Goal: Task Accomplishment & Management: Use online tool/utility

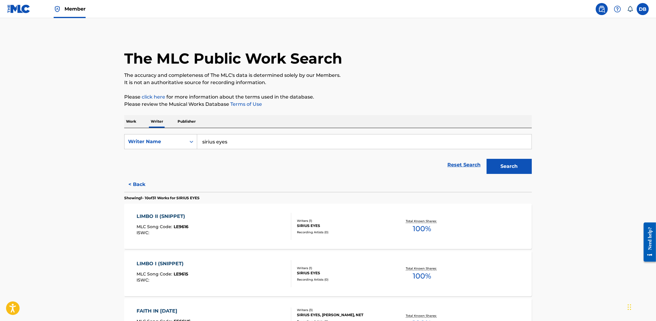
click at [639, 10] on label at bounding box center [643, 9] width 12 height 12
click at [643, 9] on input "DB Dmitri Bezkorovainyi dmitri@infinitymusic.pro Notification Preferences Profi…" at bounding box center [643, 9] width 0 height 0
click at [494, 65] on div "The MLC Public Work Search" at bounding box center [328, 55] width 408 height 44
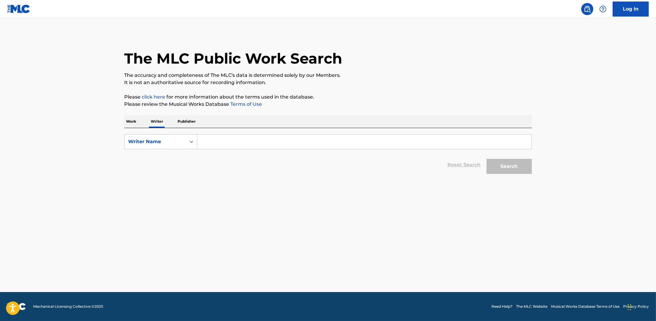
click at [635, 11] on link "Log In" at bounding box center [631, 9] width 36 height 15
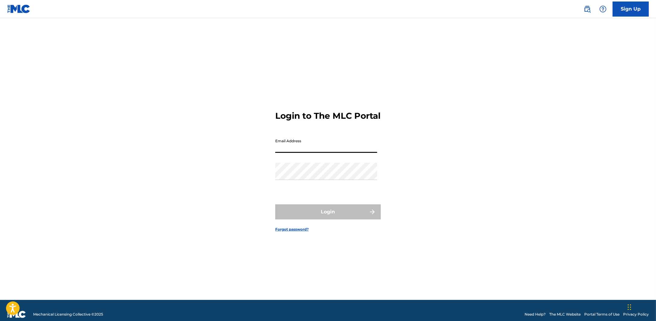
click at [287, 149] on input "Email Address" at bounding box center [326, 144] width 102 height 17
type input "[PERSON_NAME][EMAIL_ADDRESS][DOMAIN_NAME]"
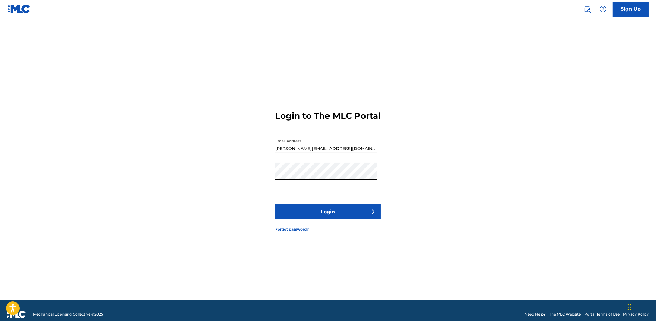
click at [319, 220] on button "Login" at bounding box center [328, 211] width 106 height 15
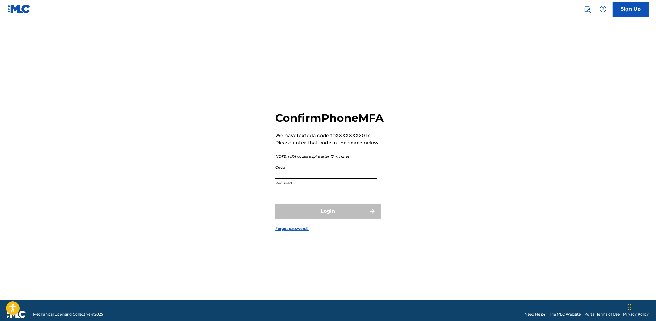
click at [322, 179] on input "Code" at bounding box center [326, 170] width 102 height 17
click at [289, 179] on input "1319890" at bounding box center [326, 170] width 102 height 17
type input "131980"
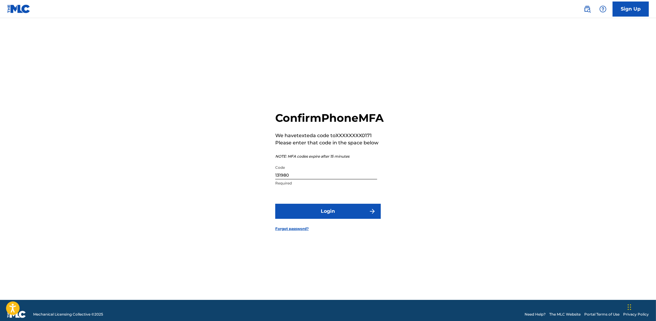
click at [324, 219] on button "Login" at bounding box center [328, 211] width 106 height 15
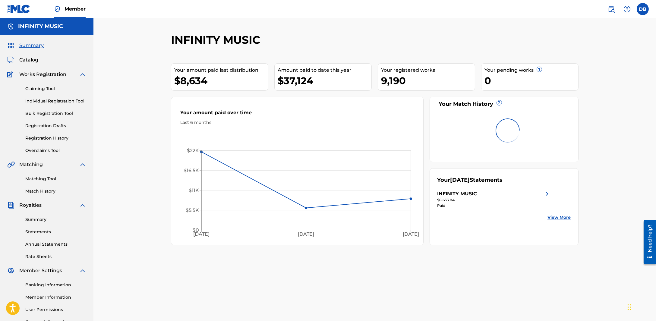
click at [33, 177] on link "Matching Tool" at bounding box center [55, 179] width 61 height 6
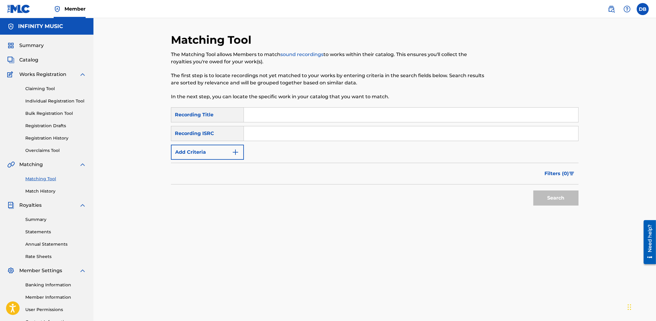
click at [238, 148] on button "Add Criteria" at bounding box center [207, 152] width 73 height 15
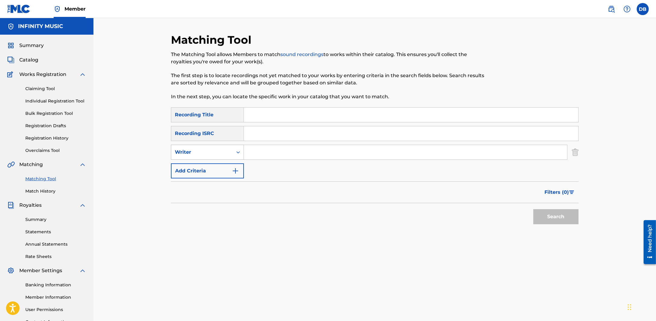
click at [233, 151] on div "Search Form" at bounding box center [238, 152] width 11 height 11
click at [230, 171] on div "Recording Artist" at bounding box center [207, 167] width 72 height 15
click at [258, 156] on input "Search Form" at bounding box center [405, 152] width 323 height 14
type input "[PERSON_NAME]"
click at [534, 209] on button "Search" at bounding box center [556, 216] width 45 height 15
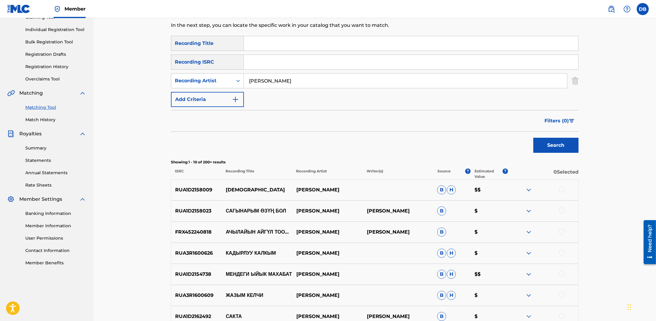
scroll to position [75, 0]
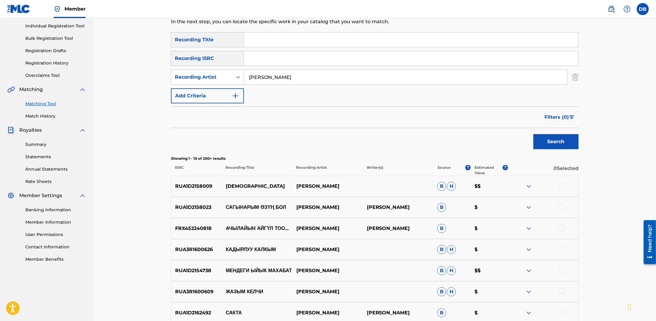
click at [562, 119] on span "Filters ( 0 )" at bounding box center [557, 117] width 24 height 7
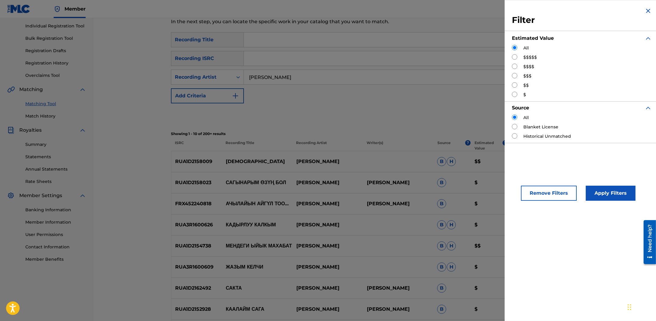
click at [515, 75] on input "Search Form" at bounding box center [514, 75] width 5 height 5
radio input "true"
click at [593, 191] on button "Apply Filters" at bounding box center [611, 193] width 50 height 15
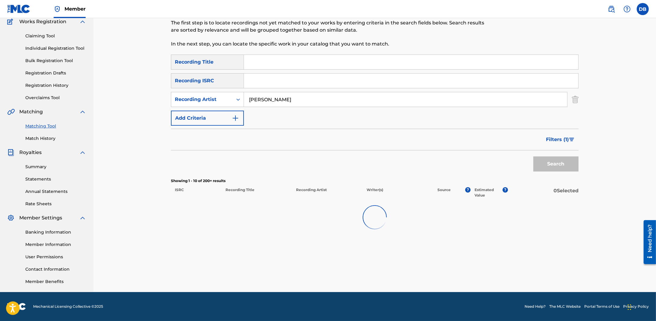
scroll to position [52, 0]
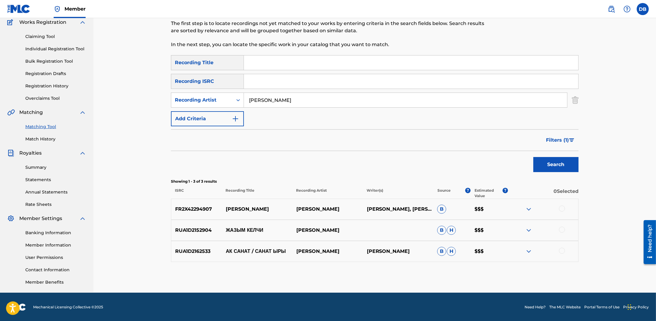
click at [564, 141] on span "Filters ( 1 )" at bounding box center [557, 140] width 23 height 7
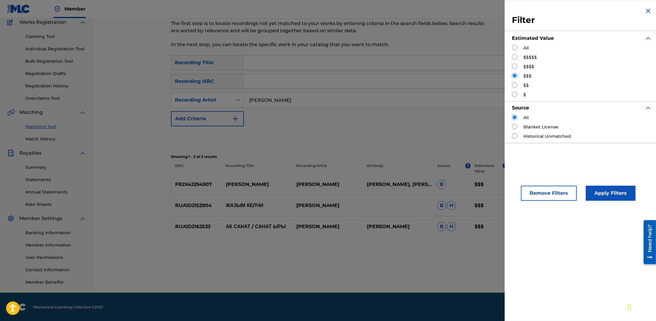
click at [516, 70] on div "$$$$" at bounding box center [582, 67] width 140 height 6
click at [516, 68] on input "Search Form" at bounding box center [514, 66] width 5 height 5
radio input "true"
click at [599, 194] on button "Apply Filters" at bounding box center [611, 193] width 50 height 15
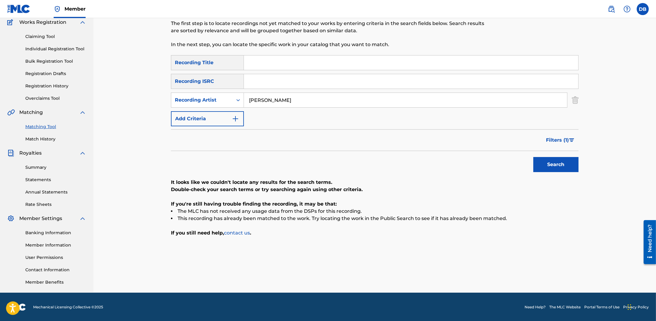
click at [551, 143] on span "Filters ( 1 )" at bounding box center [557, 140] width 23 height 7
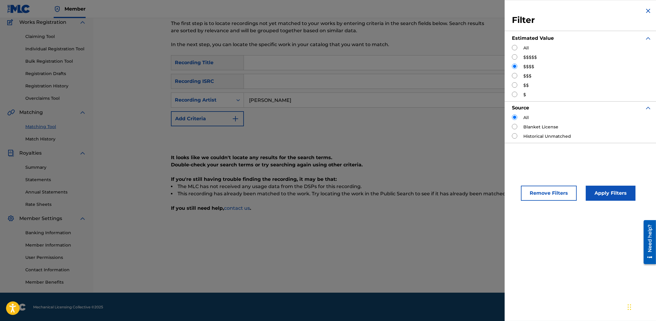
click at [515, 85] on input "Search Form" at bounding box center [514, 84] width 5 height 5
radio input "true"
click at [627, 201] on button "Apply Filters" at bounding box center [611, 193] width 50 height 15
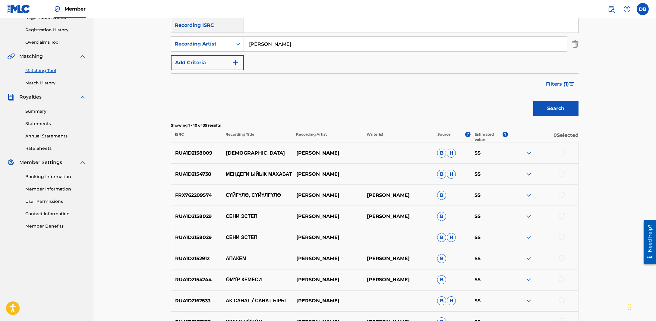
scroll to position [203, 0]
